Goal: Transaction & Acquisition: Obtain resource

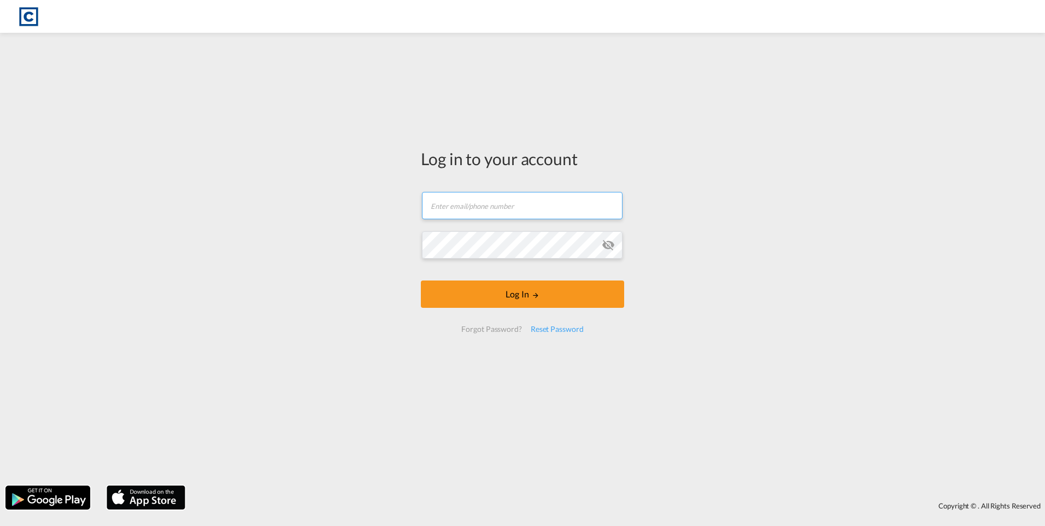
click at [484, 199] on input "text" at bounding box center [522, 205] width 201 height 27
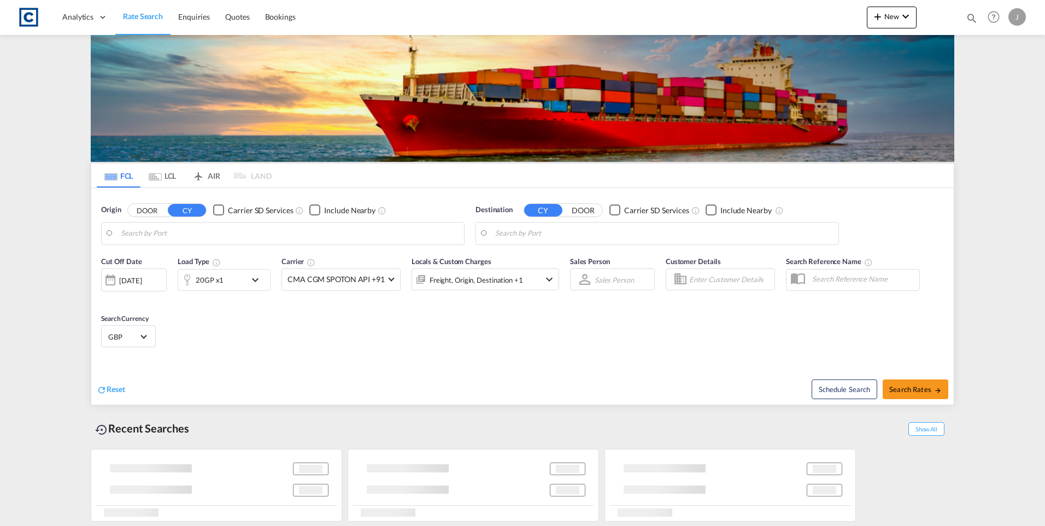
type input "GB-SP10, Test Valley"
type input "[GEOGRAPHIC_DATA], ZADUR"
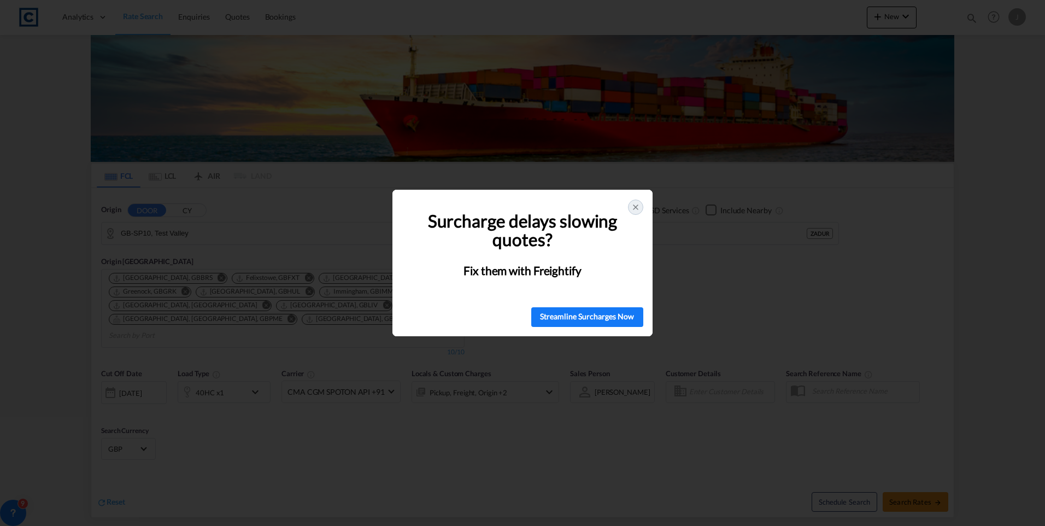
click at [638, 208] on icon at bounding box center [635, 207] width 9 height 9
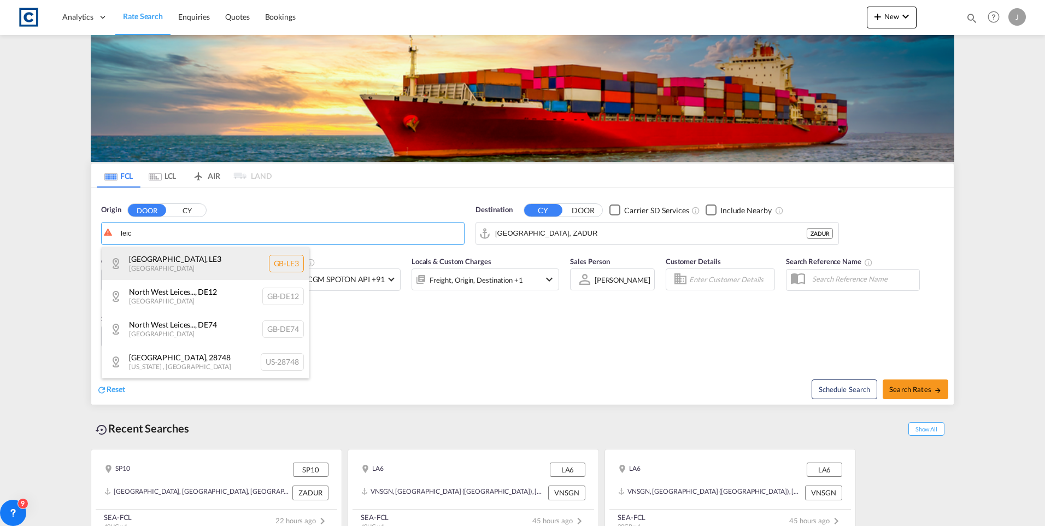
click at [161, 267] on div "[GEOGRAPHIC_DATA] , LE3 [GEOGRAPHIC_DATA] [GEOGRAPHIC_DATA]-LE3" at bounding box center [206, 263] width 208 height 33
type input "GB-LE3, [GEOGRAPHIC_DATA]"
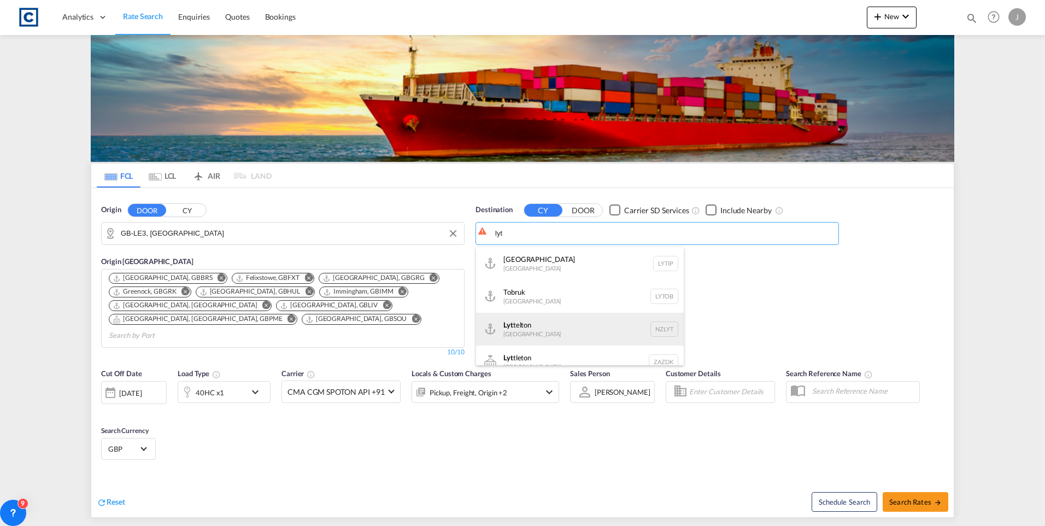
click at [546, 330] on div "[GEOGRAPHIC_DATA] telton [GEOGRAPHIC_DATA] NZLYT" at bounding box center [580, 329] width 208 height 33
type input "Lyttelton, NZLYT"
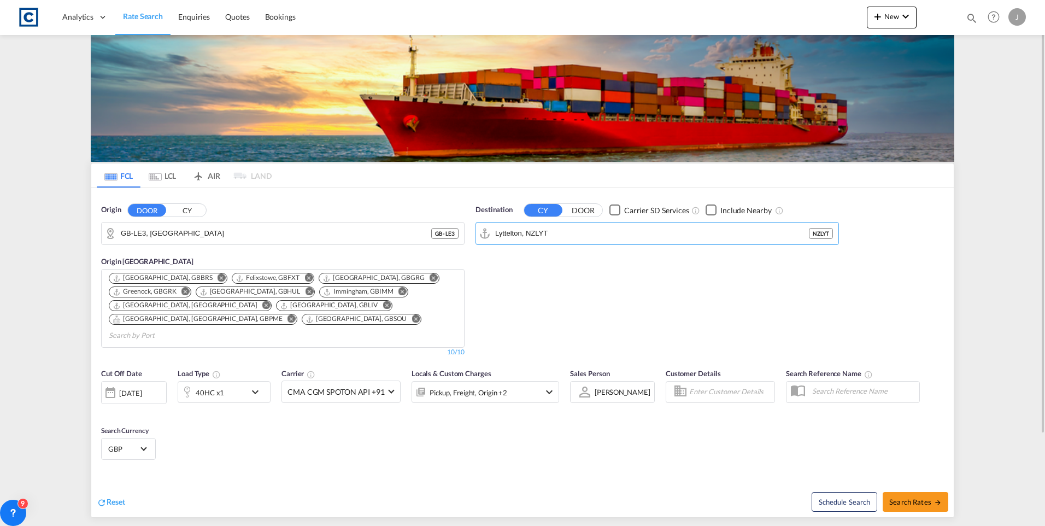
click at [257, 385] on md-icon "icon-chevron-down" at bounding box center [258, 391] width 19 height 13
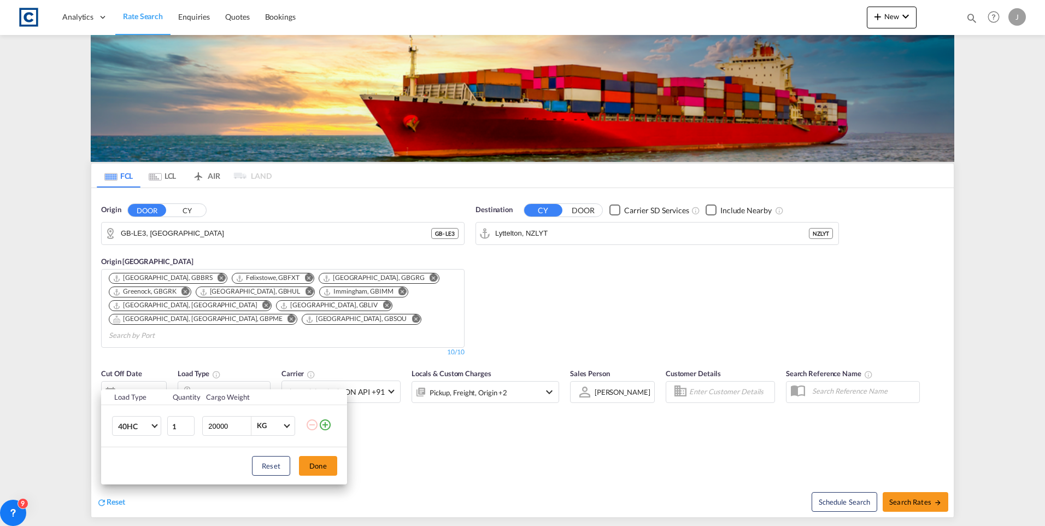
click at [252, 372] on div "Load Type Quantity Cargo Weight 40HC 20GP 40GP 40HC 45HC 20RE 40RE 40HR 20OT 40…" at bounding box center [522, 263] width 1045 height 526
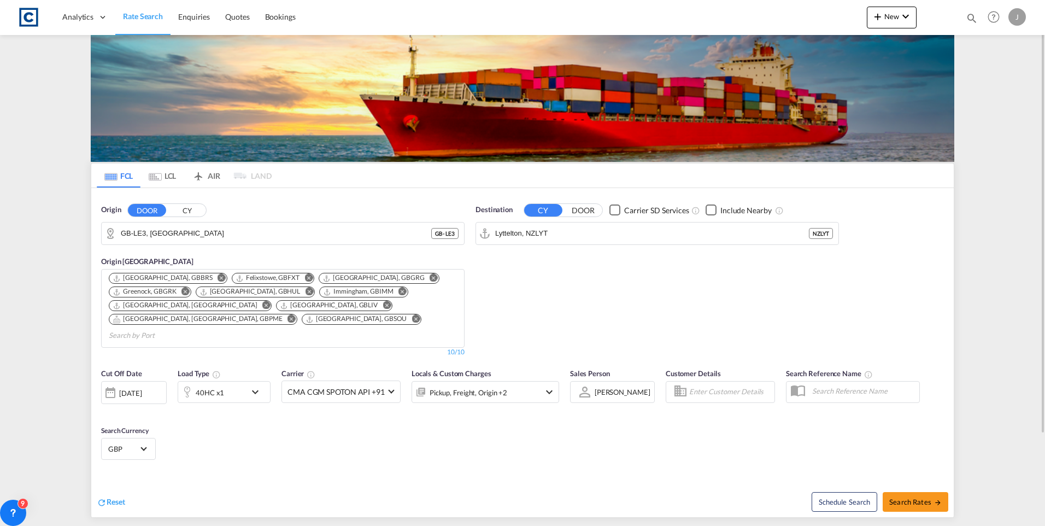
click at [251, 385] on md-icon "icon-chevron-down" at bounding box center [258, 391] width 19 height 13
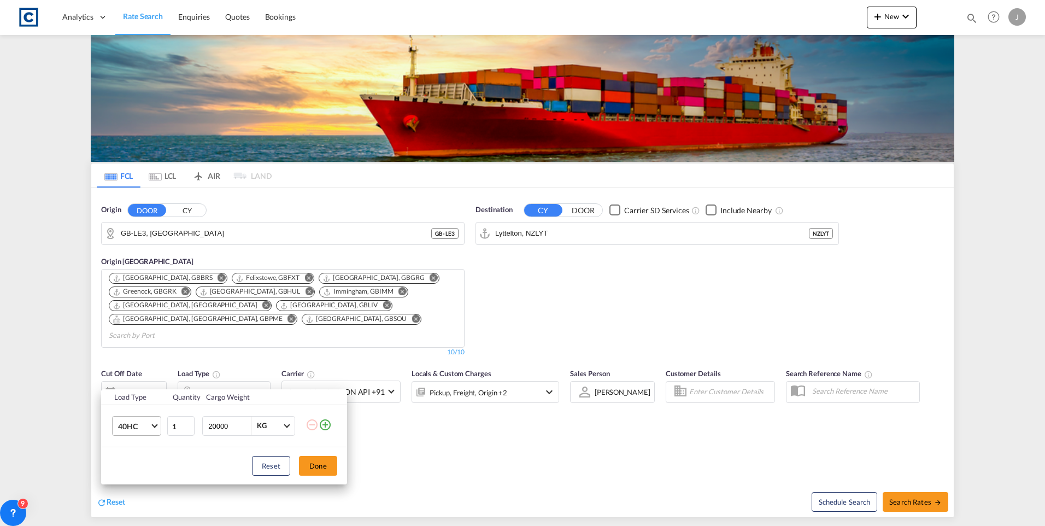
click at [154, 425] on span "Choose: \a40HC" at bounding box center [154, 424] width 6 height 6
click at [132, 411] on md-option "40OT" at bounding box center [146, 420] width 74 height 26
click at [318, 467] on button "Done" at bounding box center [318, 466] width 38 height 20
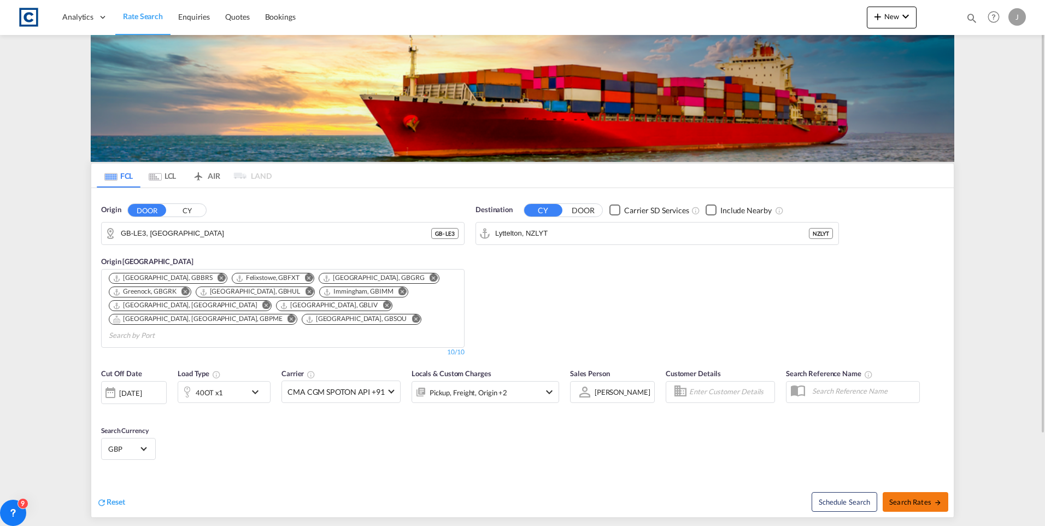
click at [910, 497] on span "Search Rates" at bounding box center [915, 501] width 52 height 9
type input "LE3 to NZLYT / [DATE]"
